Goal: Task Accomplishment & Management: Manage account settings

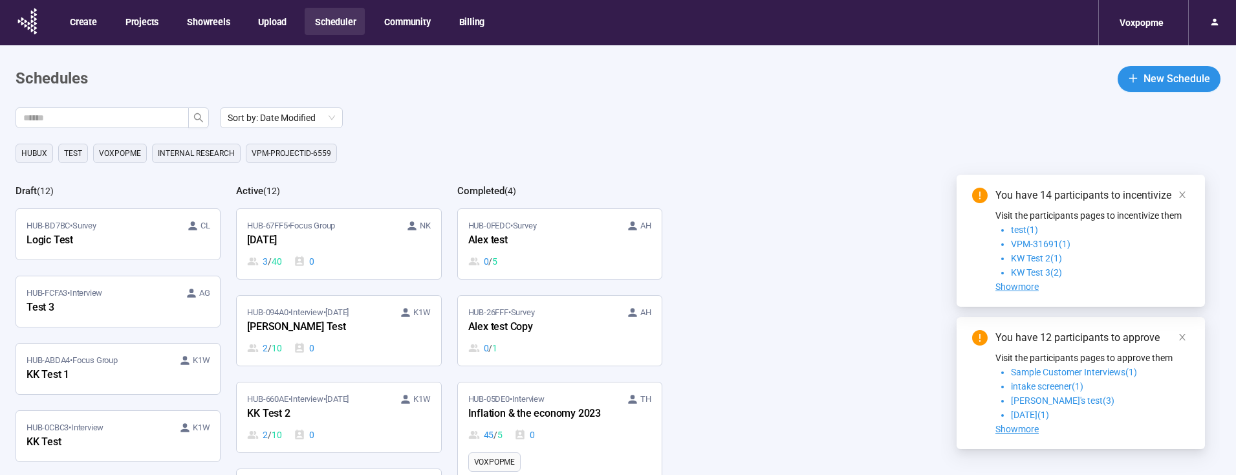
drag, startPoint x: 1184, startPoint y: 194, endPoint x: 1185, endPoint y: 251, distance: 56.9
click at [1184, 195] on icon "close" at bounding box center [1182, 194] width 9 height 9
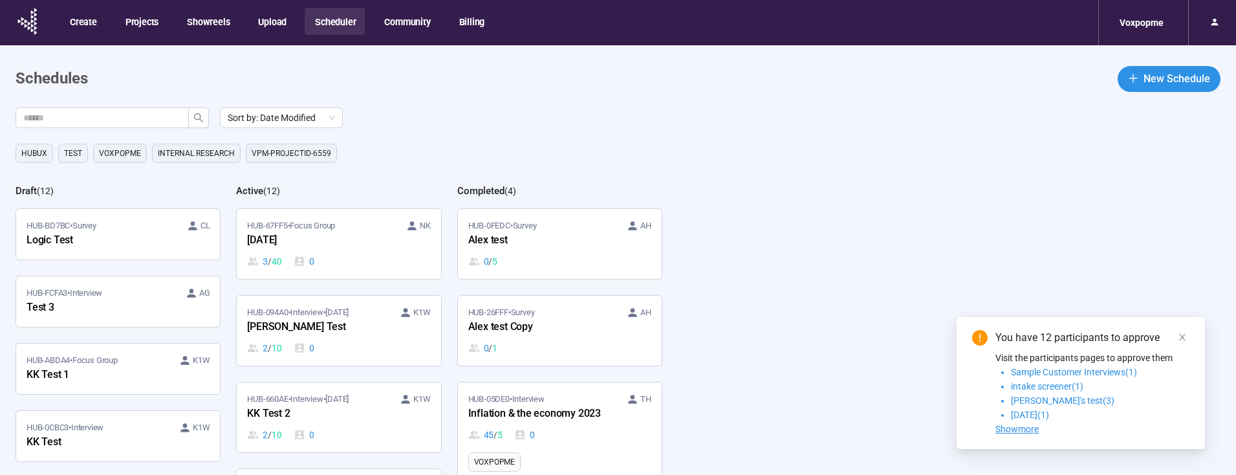
click at [1185, 338] on icon "close" at bounding box center [1182, 336] width 9 height 9
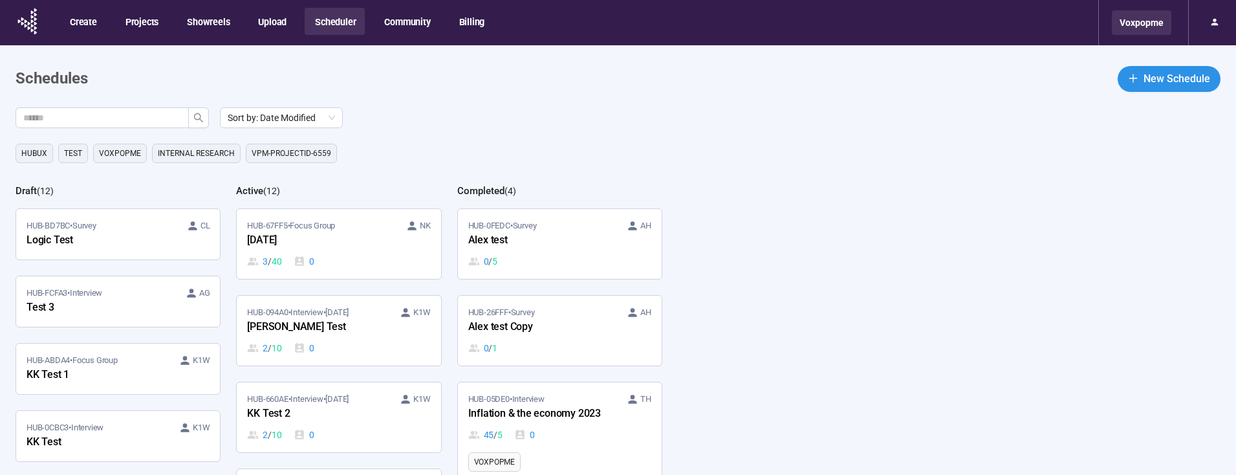
click at [1140, 26] on div "Voxpopme" at bounding box center [1142, 22] width 60 height 25
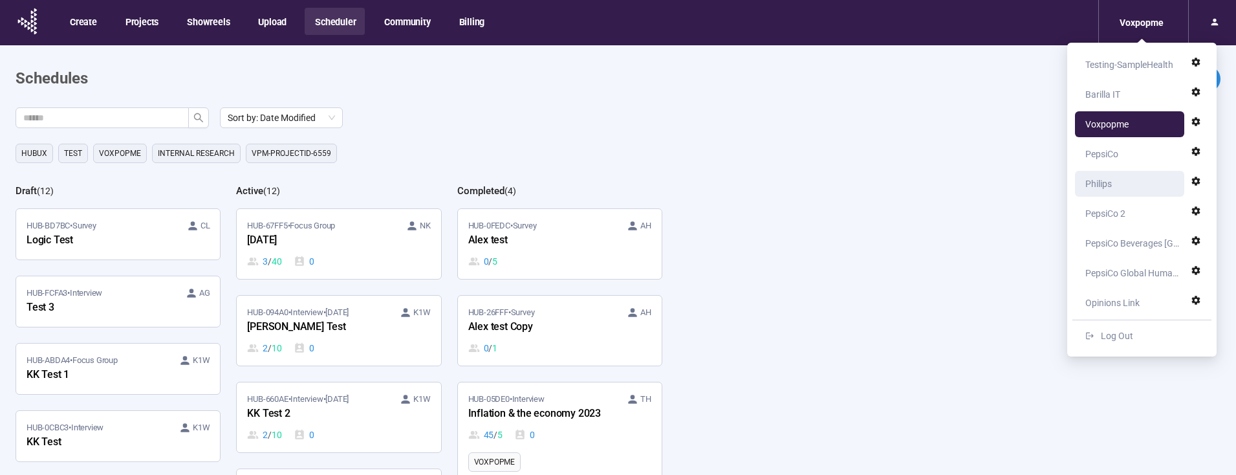
click at [1110, 183] on div "Philips" at bounding box center [1098, 184] width 27 height 26
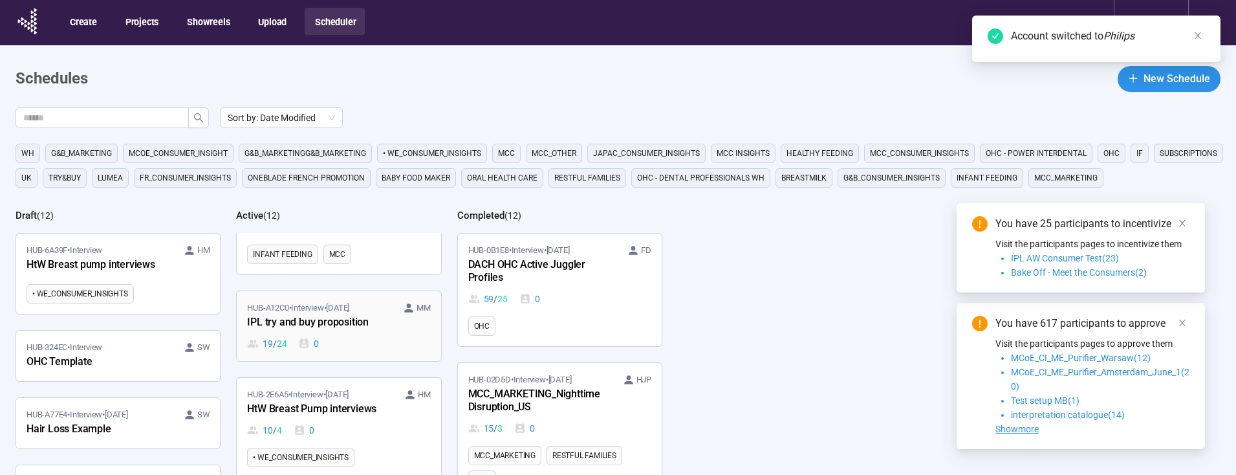
scroll to position [73, 0]
click at [345, 332] on div "HUB-A12C0 • Interview • [DATE] MM IPL try and buy proposition 19 / 24 0" at bounding box center [338, 324] width 183 height 49
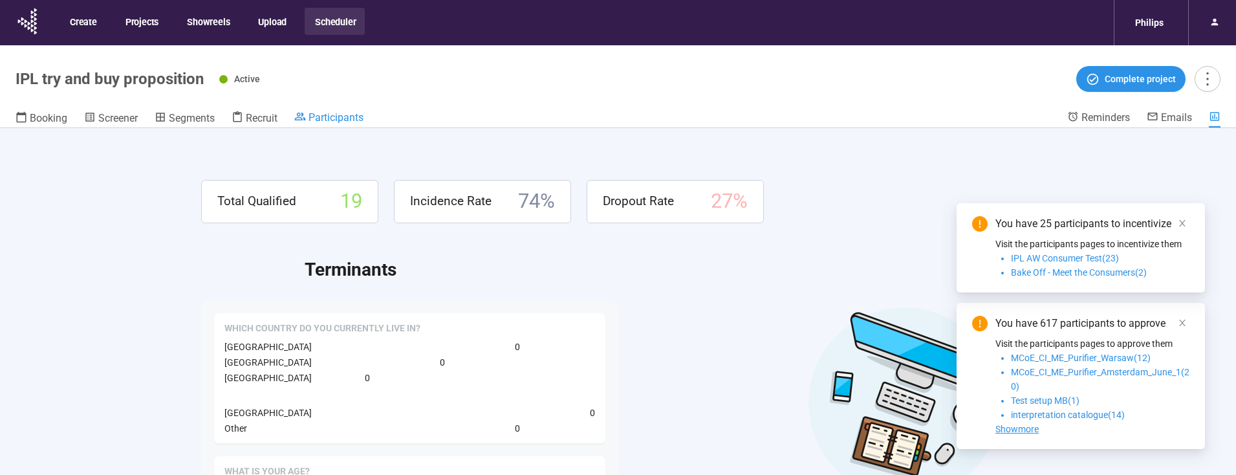
click at [355, 119] on span "Participants" at bounding box center [335, 117] width 55 height 12
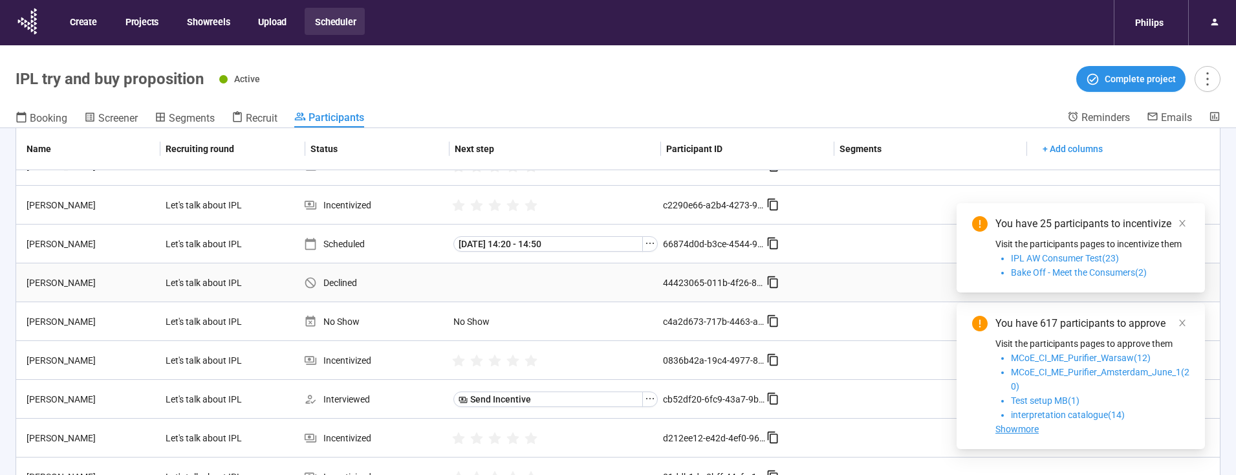
scroll to position [306, 0]
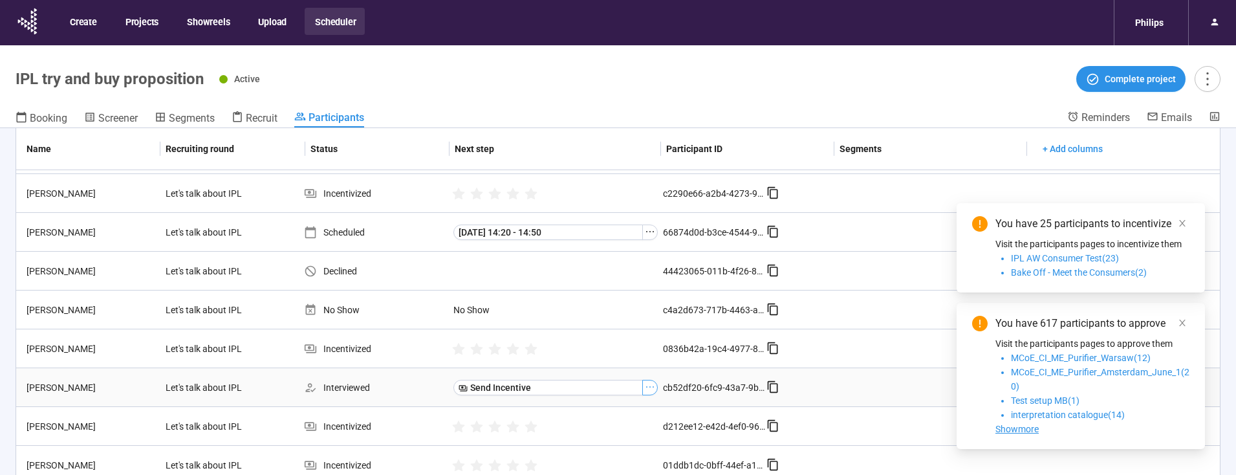
click at [649, 387] on icon "ellipsis" at bounding box center [650, 387] width 10 height 10
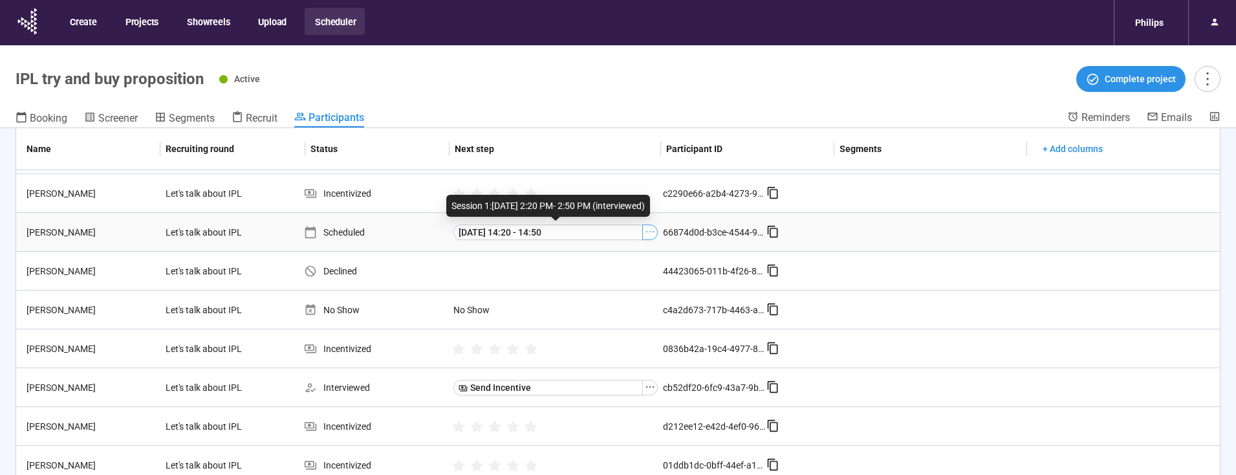
click at [649, 232] on icon "ellipsis" at bounding box center [650, 231] width 10 height 10
click at [628, 254] on span "Meeting Link Details" at bounding box center [628, 255] width 129 height 14
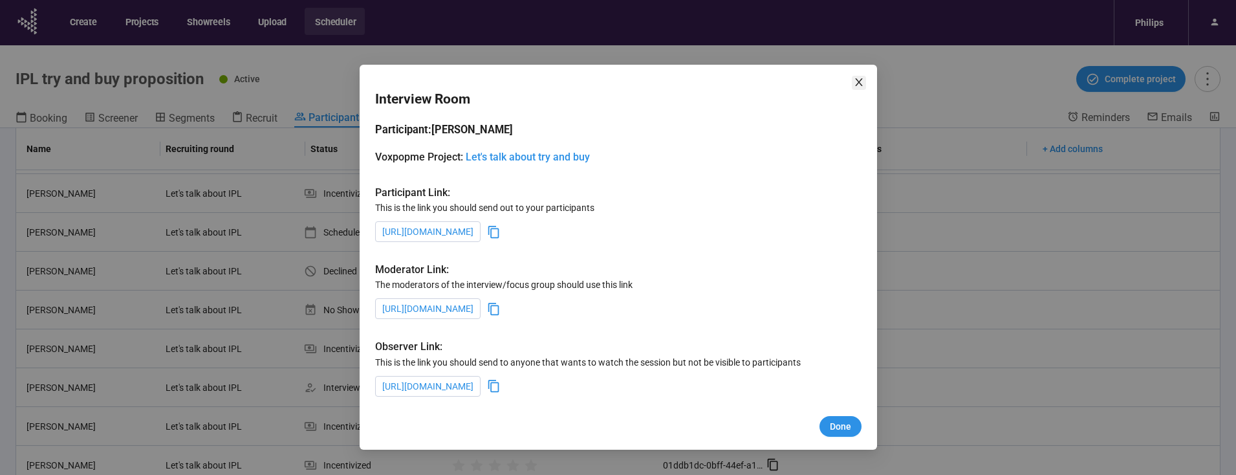
click at [864, 83] on span "Close" at bounding box center [859, 83] width 14 height 14
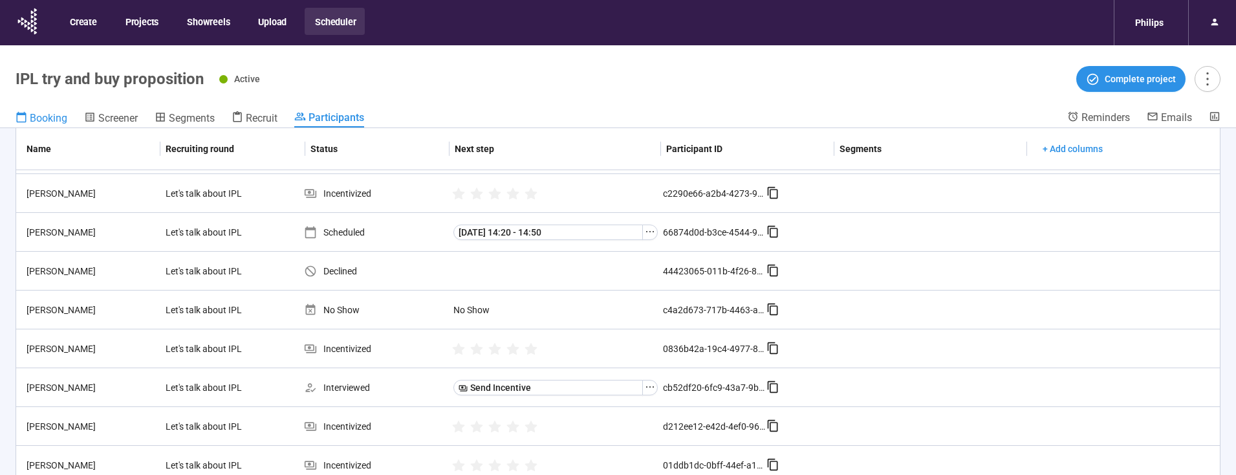
click at [23, 117] on icon at bounding box center [22, 117] width 12 height 12
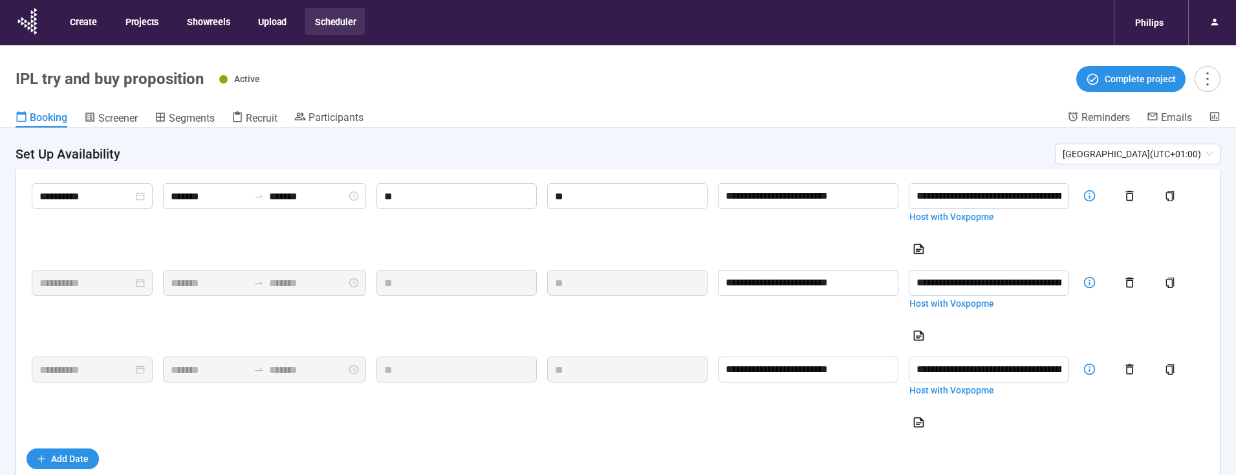
scroll to position [229, 0]
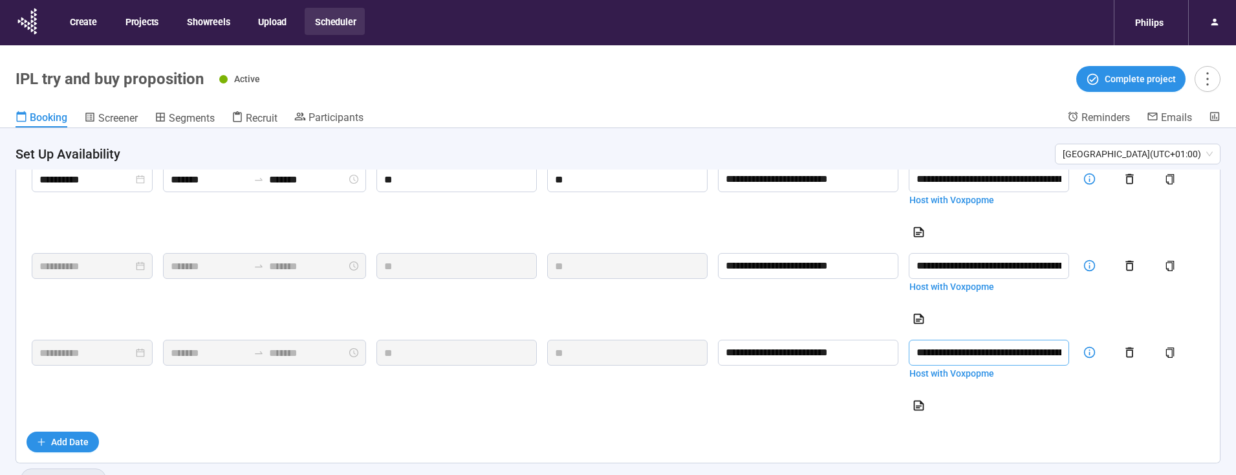
click at [1013, 352] on input "**********" at bounding box center [989, 353] width 160 height 26
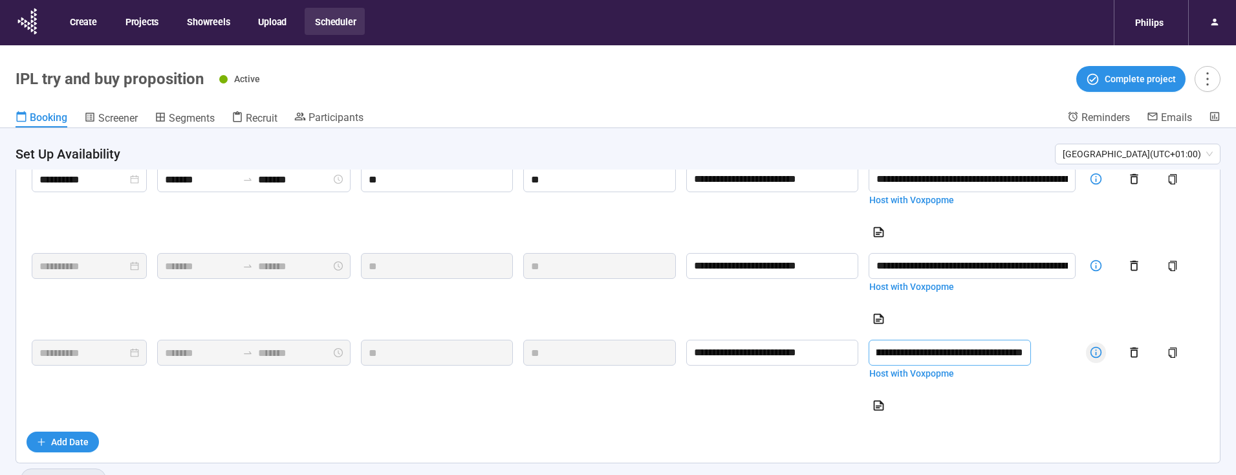
scroll to position [0, 279]
drag, startPoint x: 924, startPoint y: 352, endPoint x: 1085, endPoint y: 356, distance: 161.1
click at [1086, 356] on tr "**********" at bounding box center [618, 377] width 1183 height 87
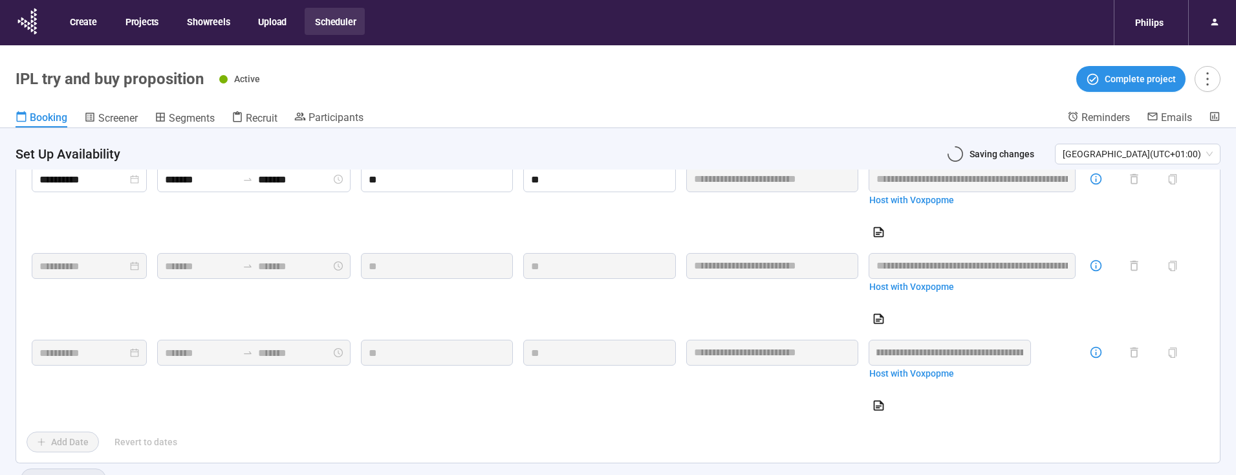
scroll to position [0, 0]
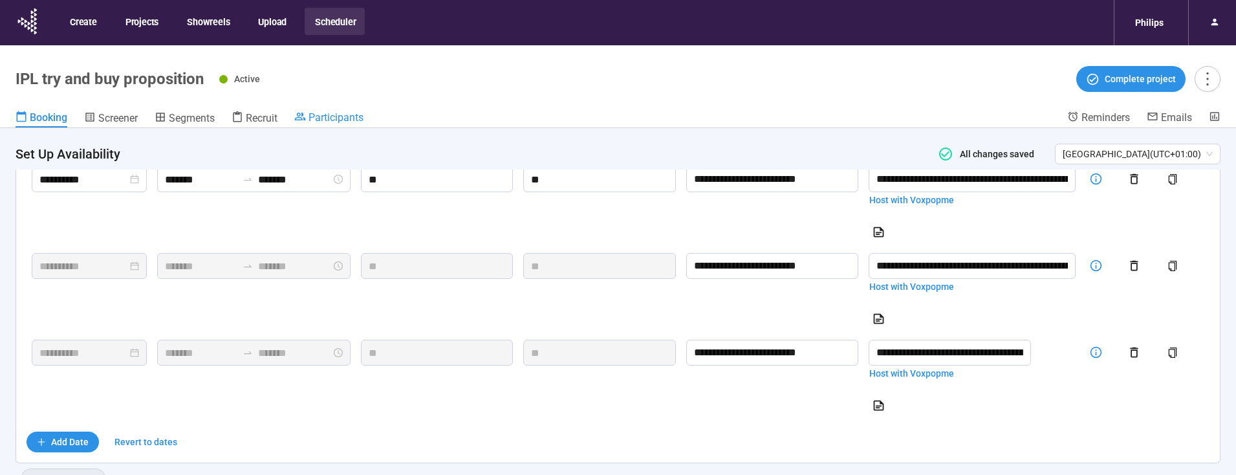
click at [341, 117] on span "Participants" at bounding box center [335, 117] width 55 height 12
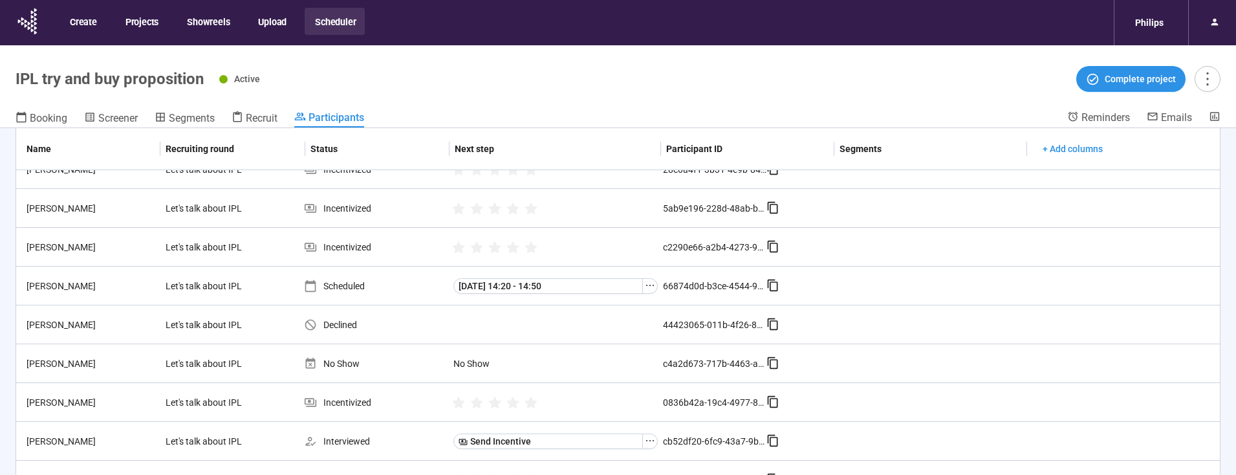
scroll to position [252, 0]
